Goal: Information Seeking & Learning: Compare options

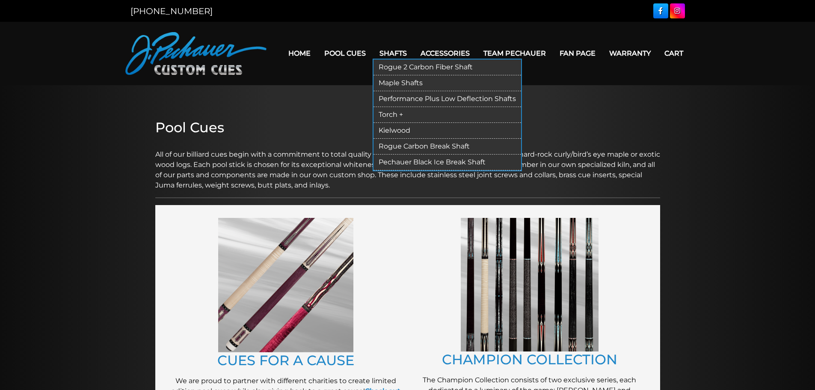
click at [401, 53] on link "Shafts" at bounding box center [393, 53] width 41 height 22
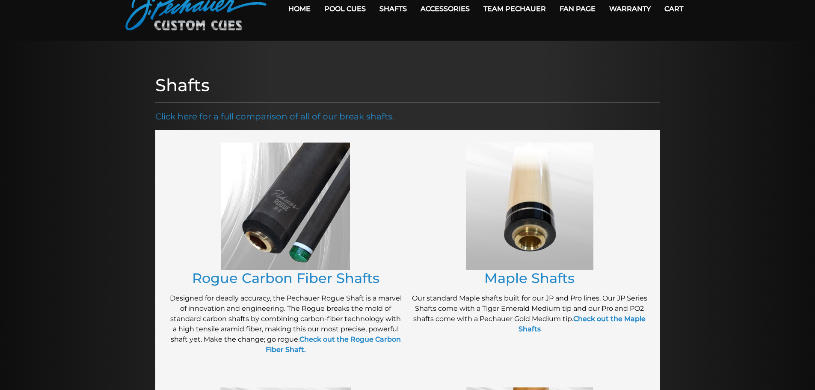
scroll to position [43, 0]
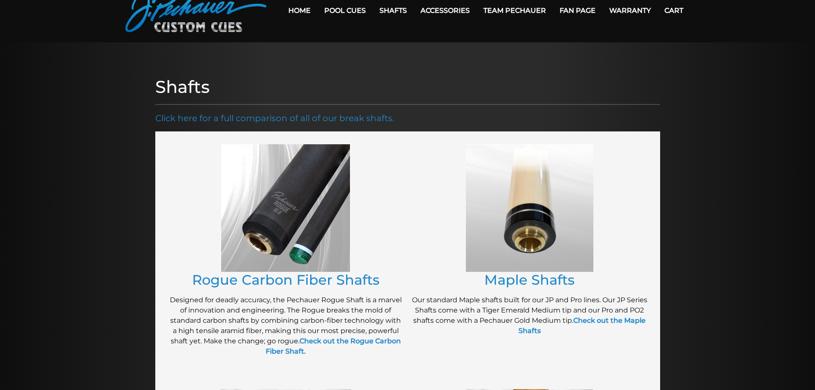
click at [303, 236] on img at bounding box center [285, 208] width 129 height 128
click at [306, 207] on img at bounding box center [285, 208] width 129 height 128
click at [304, 277] on link "Rogue Carbon Fiber Shafts" at bounding box center [285, 279] width 187 height 17
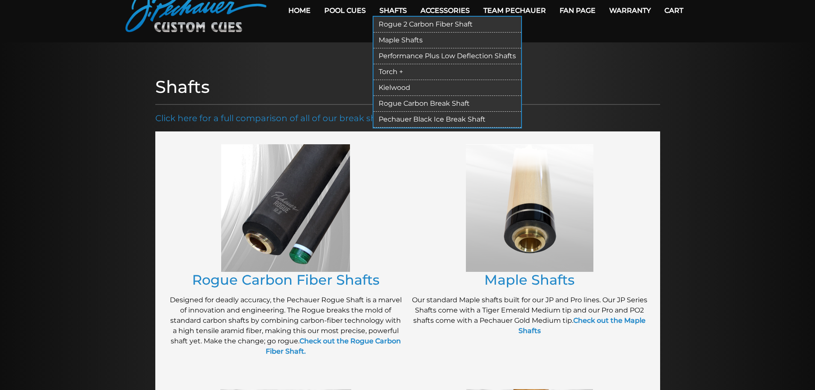
click at [400, 9] on link "Shafts" at bounding box center [393, 11] width 41 height 22
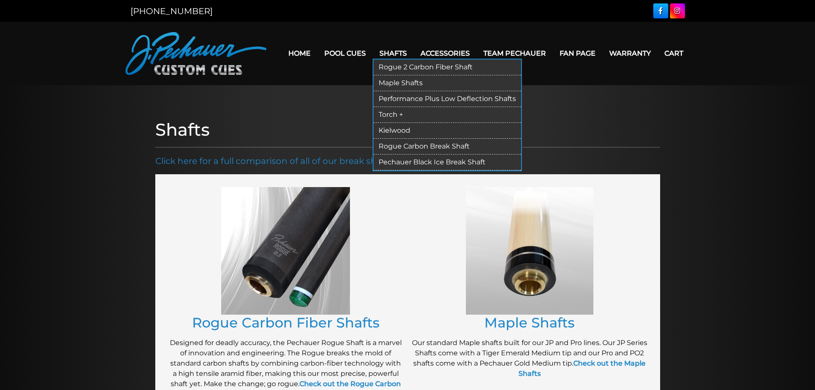
click at [398, 65] on link "Rogue 2 Carbon Fiber Shaft" at bounding box center [448, 67] width 148 height 16
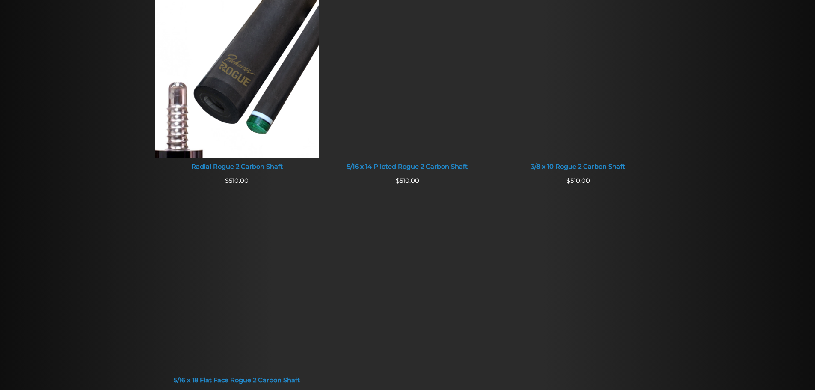
scroll to position [599, 0]
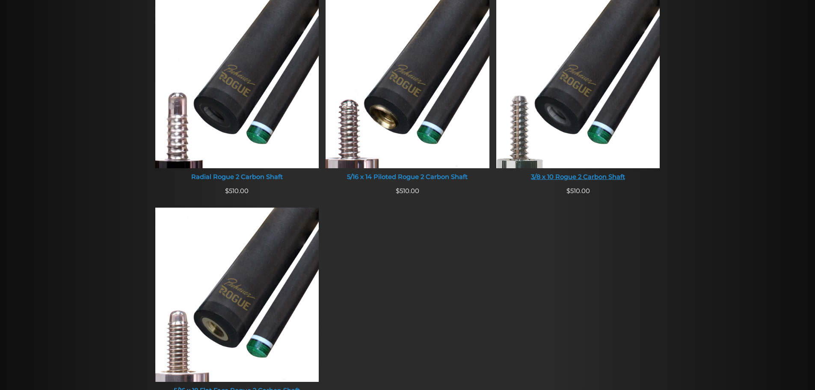
click at [574, 122] on img at bounding box center [578, 81] width 164 height 174
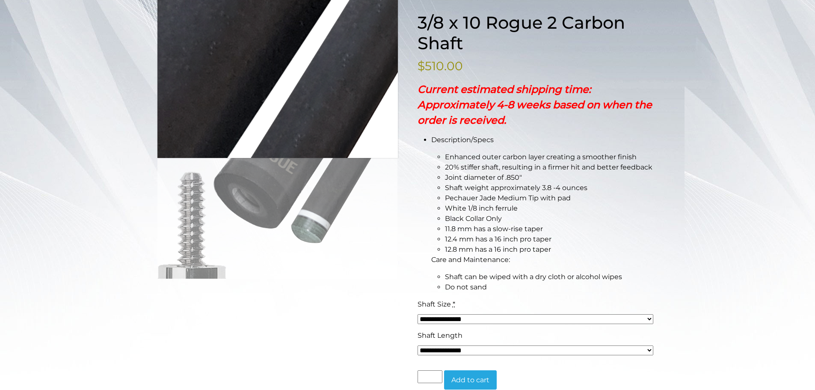
scroll to position [128, 0]
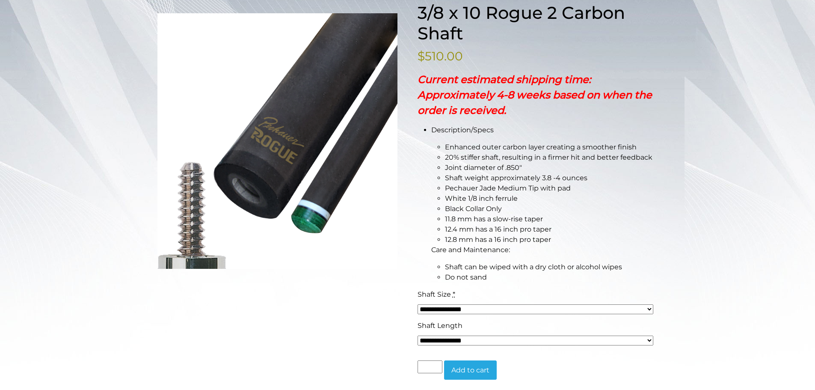
click at [650, 305] on select "**********" at bounding box center [536, 309] width 236 height 10
select select "*****"
click at [418, 304] on select "**********" at bounding box center [536, 309] width 236 height 10
click at [506, 338] on select "**********" at bounding box center [536, 341] width 236 height 10
click at [418, 336] on select "**********" at bounding box center [536, 341] width 236 height 10
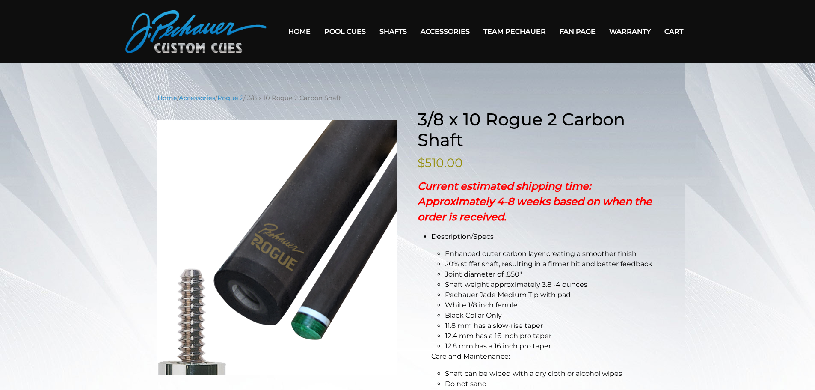
scroll to position [0, 0]
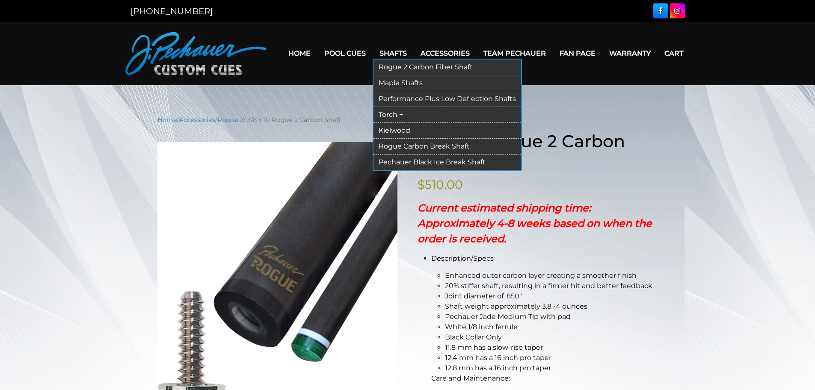
click at [394, 62] on link "Rogue 2 Carbon Fiber Shaft" at bounding box center [448, 67] width 148 height 16
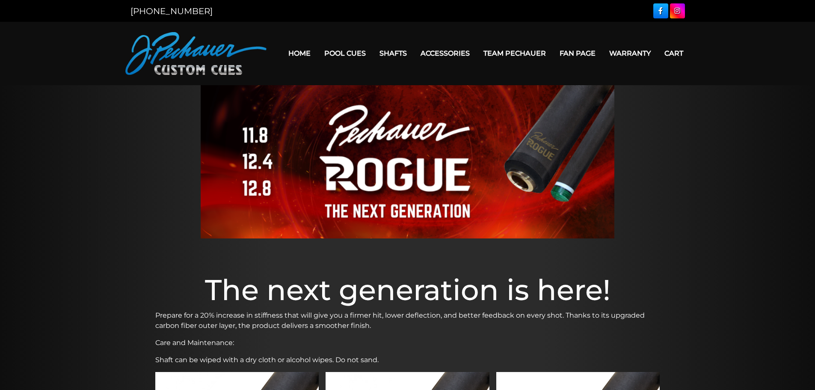
click at [300, 56] on link "Home" at bounding box center [300, 53] width 36 height 22
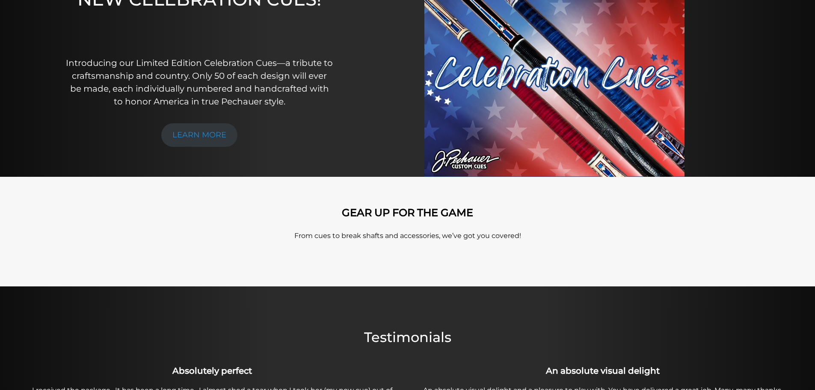
scroll to position [128, 0]
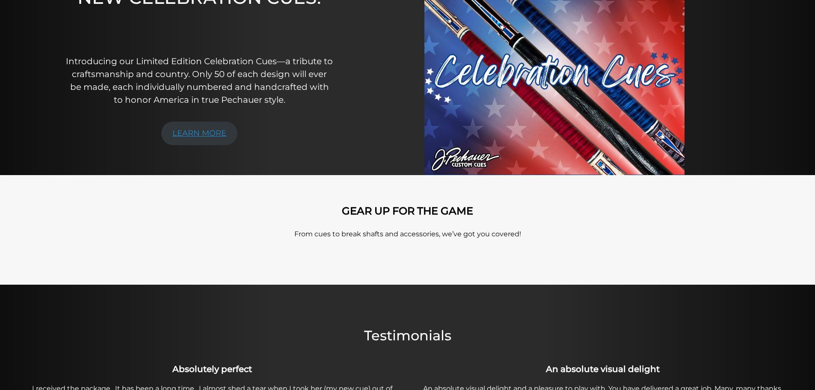
click at [200, 131] on link "LEARN MORE" at bounding box center [199, 134] width 76 height 24
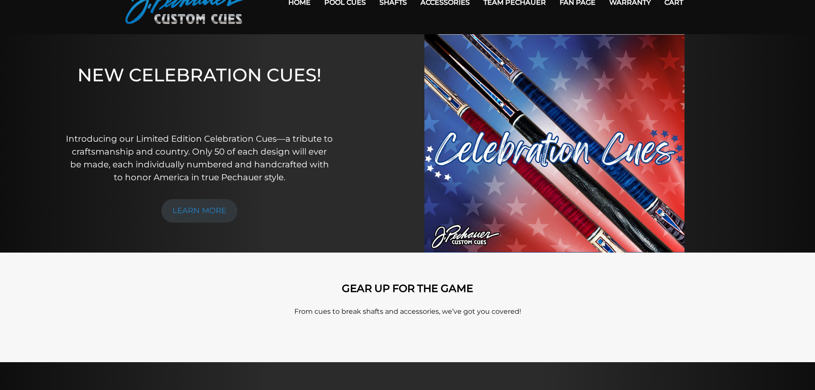
scroll to position [0, 0]
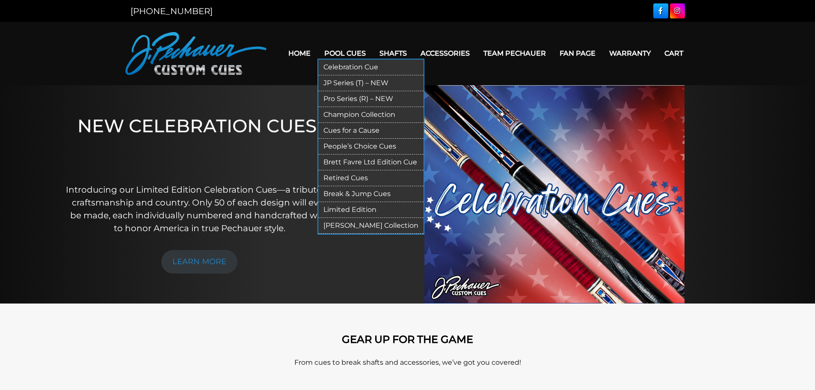
click at [336, 51] on link "Pool Cues" at bounding box center [345, 53] width 55 height 22
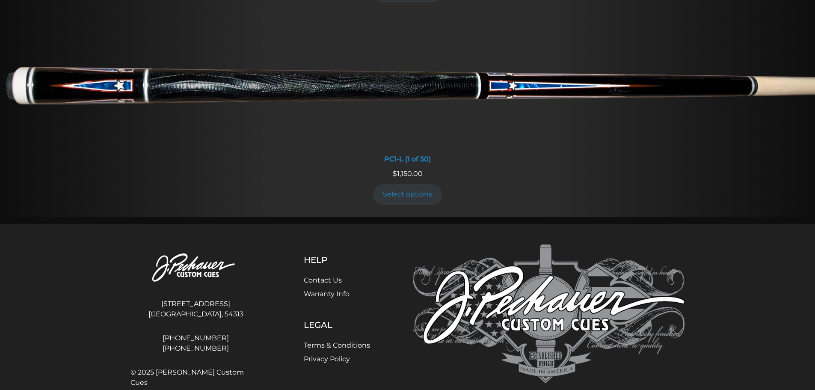
scroll to position [642, 0]
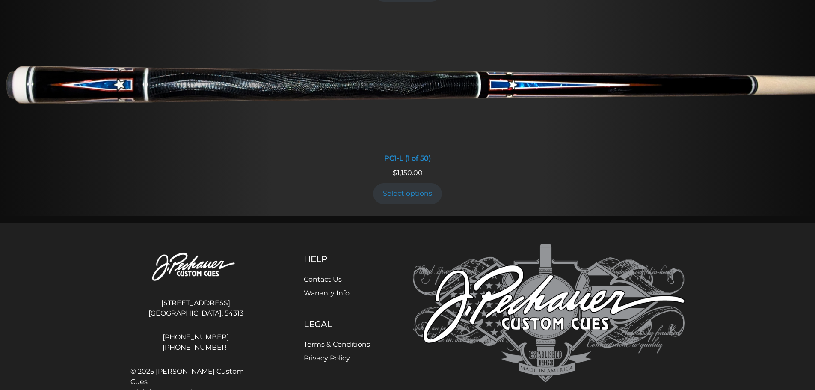
click at [408, 193] on link "Select options" at bounding box center [407, 193] width 69 height 21
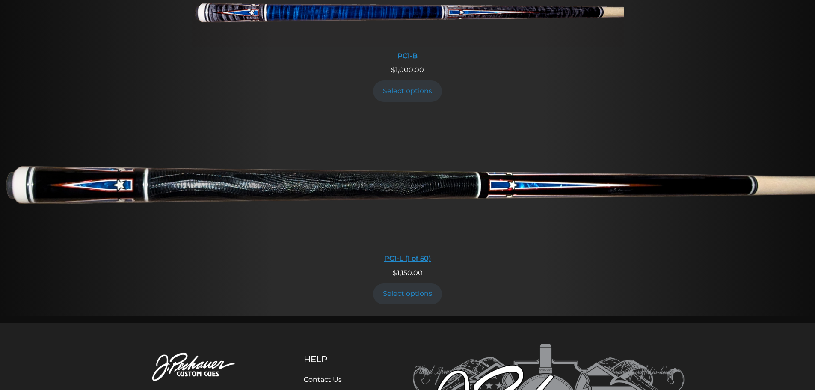
scroll to position [541, 0]
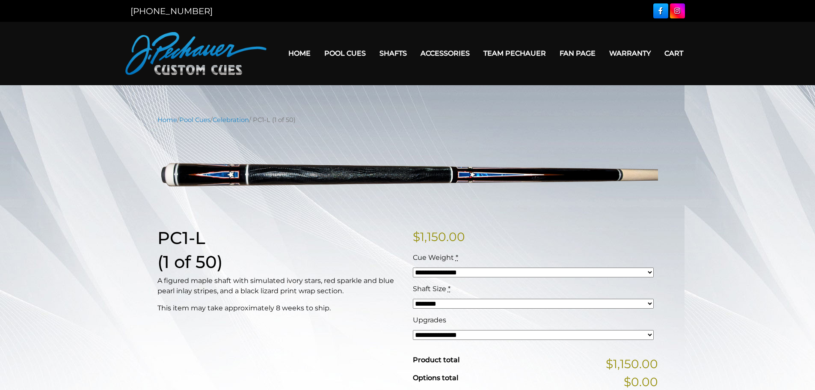
click at [649, 270] on select "**********" at bounding box center [533, 272] width 241 height 10
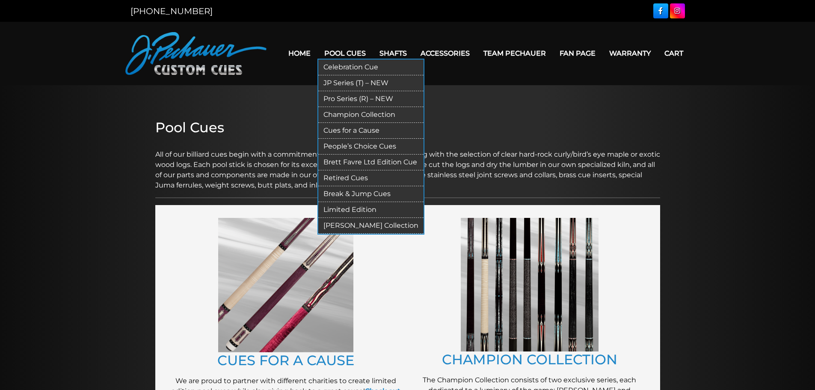
click at [344, 83] on link "JP Series (T) – NEW" at bounding box center [370, 83] width 105 height 16
click at [352, 98] on link "Pro Series (R) – NEW" at bounding box center [370, 99] width 105 height 16
click at [352, 115] on link "Champion Collection" at bounding box center [370, 115] width 105 height 16
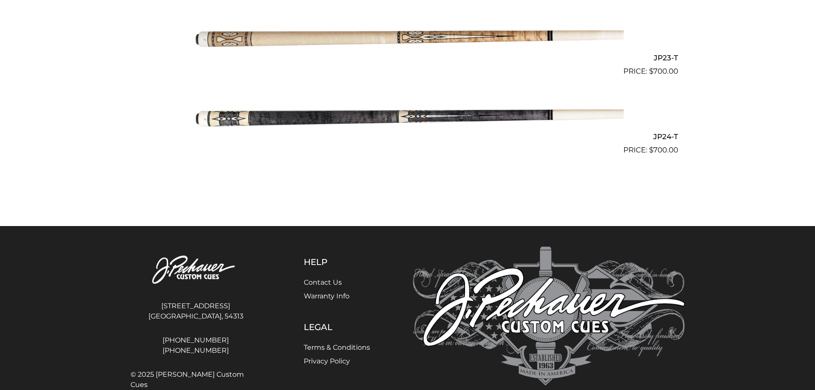
scroll to position [2012, 0]
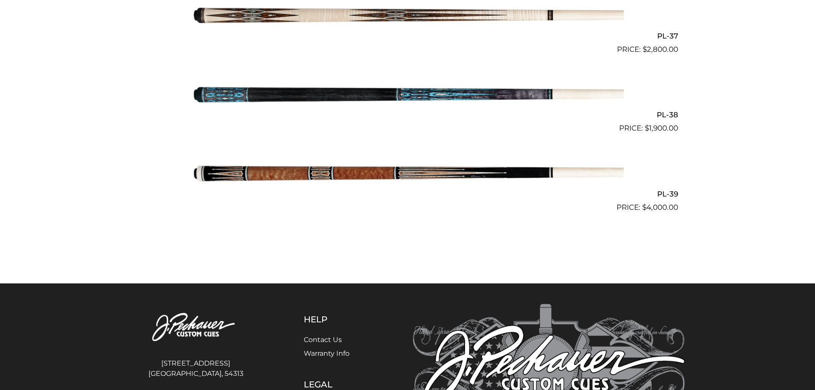
scroll to position [2432, 0]
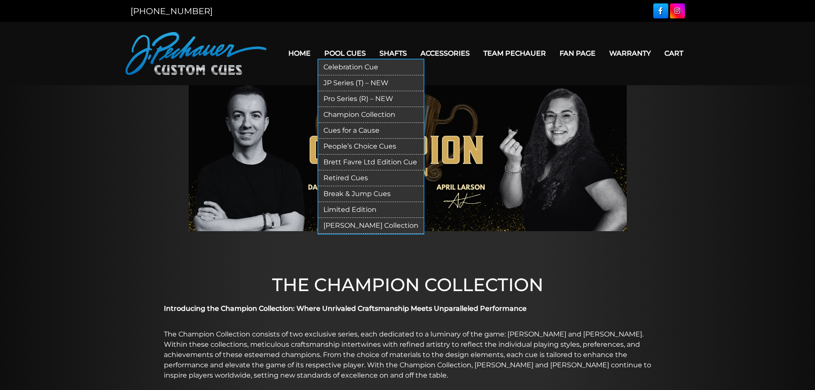
click at [349, 132] on link "Cues for a Cause" at bounding box center [370, 131] width 105 height 16
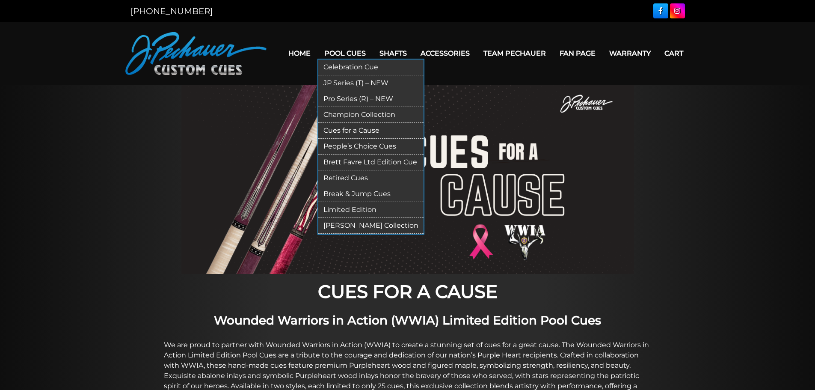
click at [354, 149] on link "People’s Choice Cues" at bounding box center [370, 147] width 105 height 16
